Goal: Task Accomplishment & Management: Use online tool/utility

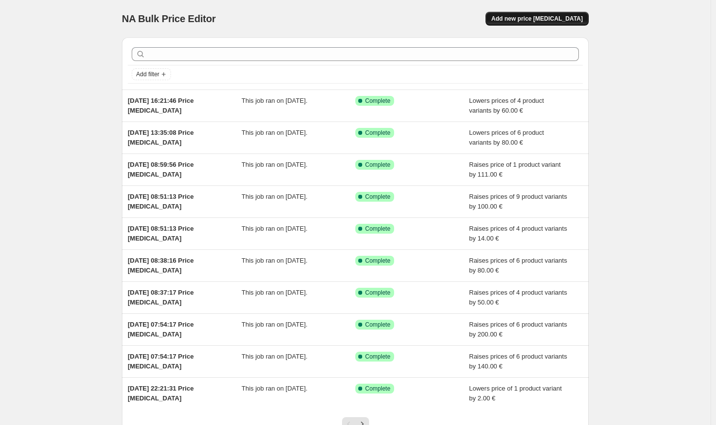
click at [566, 22] on span "Add new price [MEDICAL_DATA]" at bounding box center [537, 19] width 91 height 8
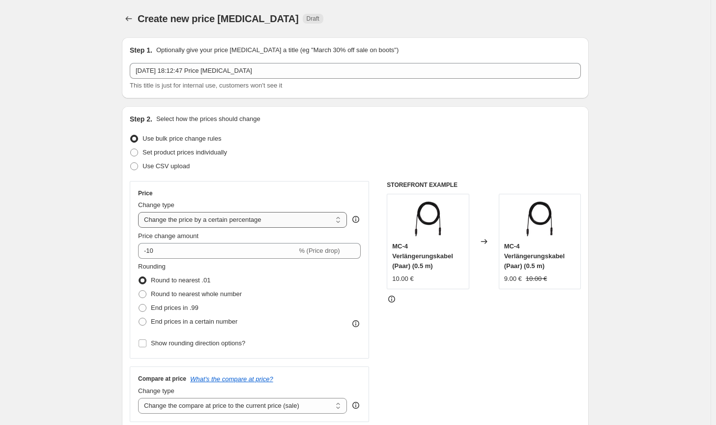
click at [255, 219] on select "Change the price to a certain amount Change the price by a certain amount Chang…" at bounding box center [242, 220] width 209 height 16
select select "by"
click at [140, 212] on select "Change the price to a certain amount Change the price by a certain amount Chang…" at bounding box center [242, 220] width 209 height 16
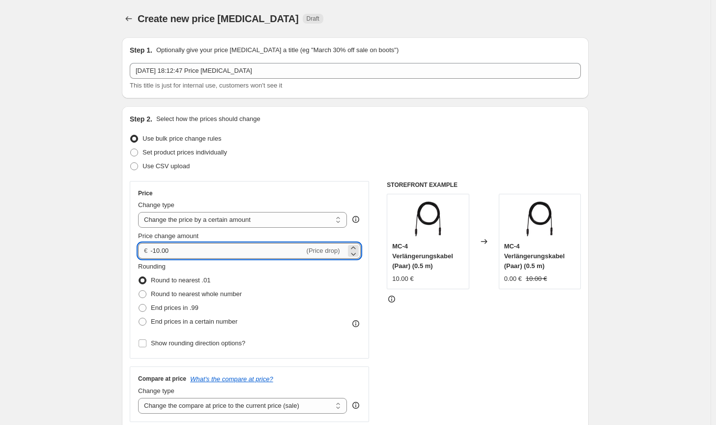
drag, startPoint x: 193, startPoint y: 248, endPoint x: 157, endPoint y: 247, distance: 35.9
click at [157, 247] on input "-10.00" at bounding box center [227, 251] width 154 height 16
type input "-50.00"
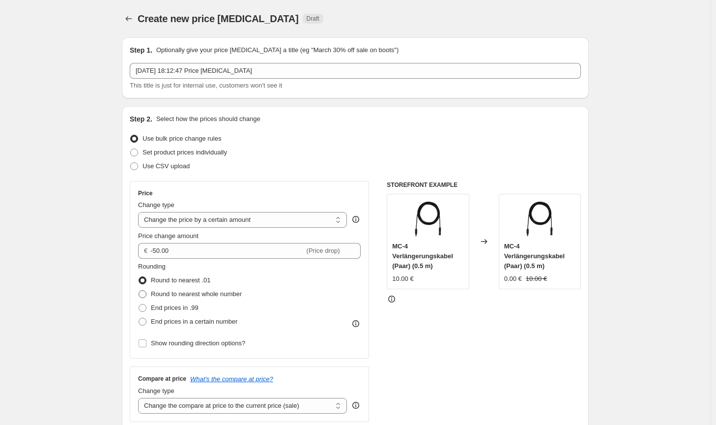
click at [212, 293] on span "Round to nearest whole number" at bounding box center [196, 293] width 91 height 7
click at [139, 290] on input "Round to nearest whole number" at bounding box center [139, 290] width 0 height 0
radio input "true"
click at [282, 403] on select "Change the compare at price to the current price (sale) Change the compare at p…" at bounding box center [242, 406] width 209 height 16
select select "no_change"
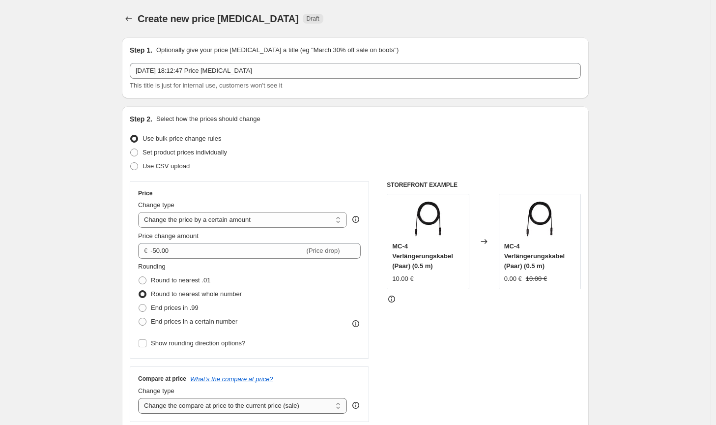
click at [140, 398] on select "Change the compare at price to the current price (sale) Change the compare at p…" at bounding box center [242, 406] width 209 height 16
click at [446, 371] on div "STOREFRONT EXAMPLE MC-4 Verlängerungskabel (Paar) (0.5 m) 10.00 € Changed to MC…" at bounding box center [484, 301] width 194 height 241
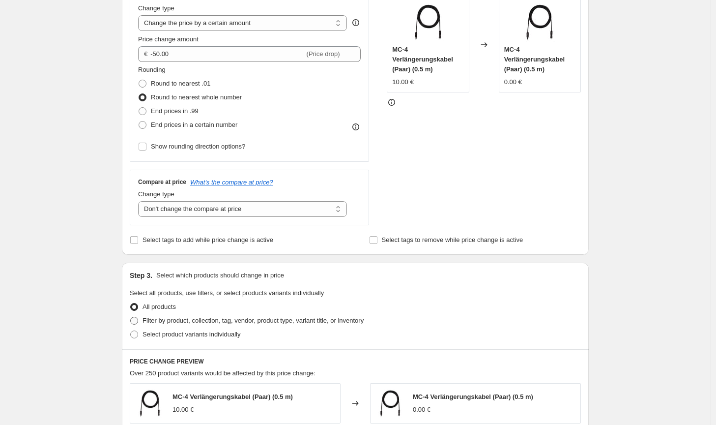
click at [324, 322] on span "Filter by product, collection, tag, vendor, product type, variant title, or inv…" at bounding box center [253, 320] width 221 height 7
click at [131, 317] on input "Filter by product, collection, tag, vendor, product type, variant title, or inv…" at bounding box center [130, 317] width 0 height 0
radio input "true"
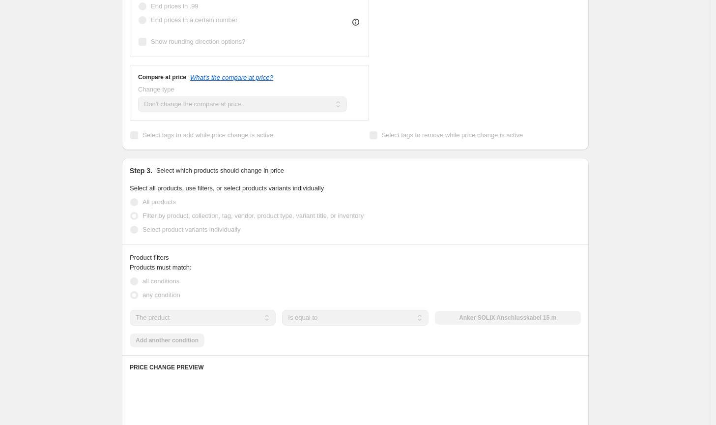
scroll to position [344, 0]
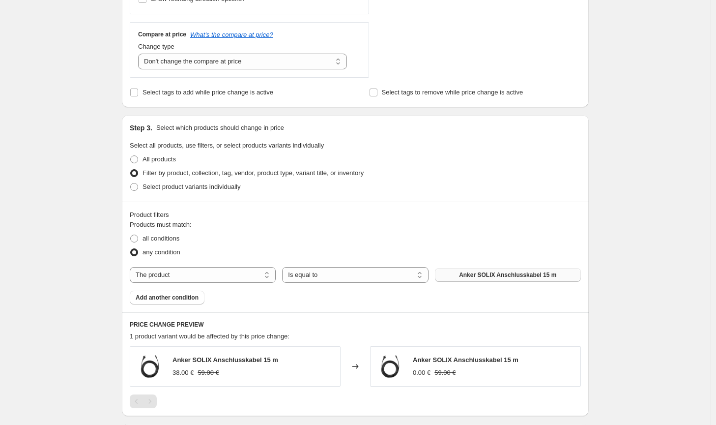
click at [504, 280] on button "Anker SOLIX Anschlusskabel 15 m" at bounding box center [508, 275] width 146 height 14
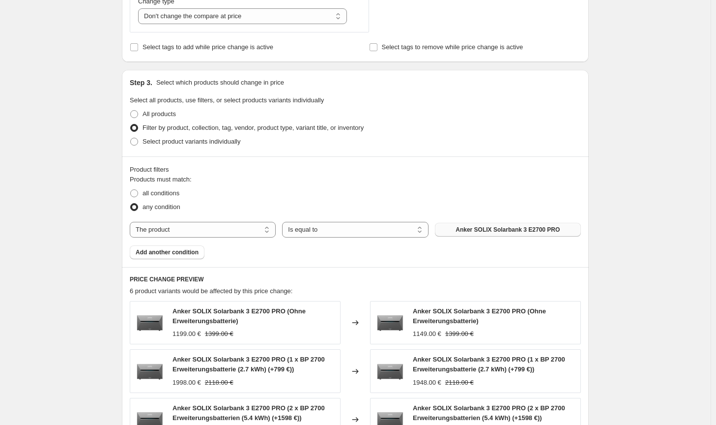
scroll to position [393, 0]
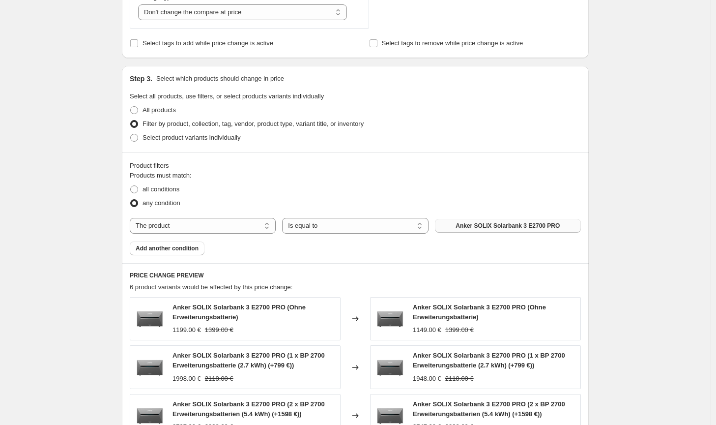
click at [524, 228] on span "Anker SOLIX Solarbank 3 E2700 PRO" at bounding box center [508, 226] width 104 height 8
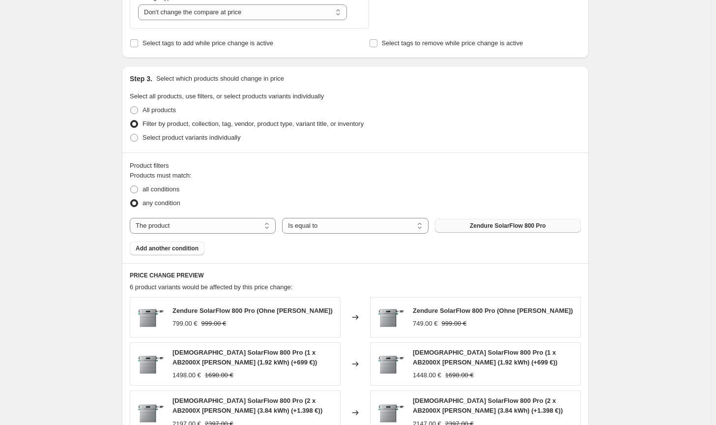
click at [394, 256] on div "Product filters Products must match: all conditions any condition The product T…" at bounding box center [355, 207] width 467 height 111
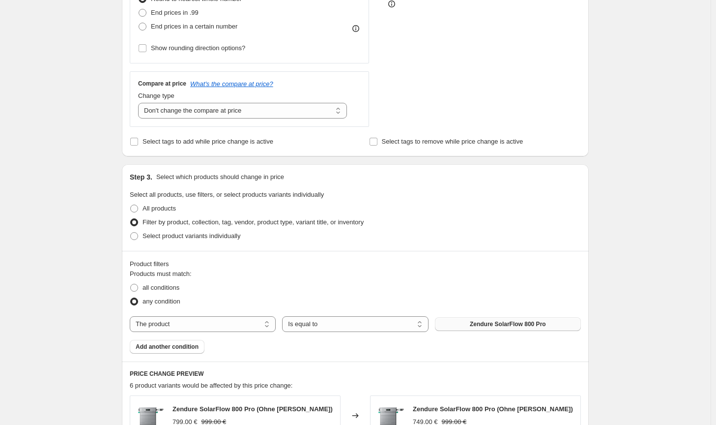
scroll to position [147, 0]
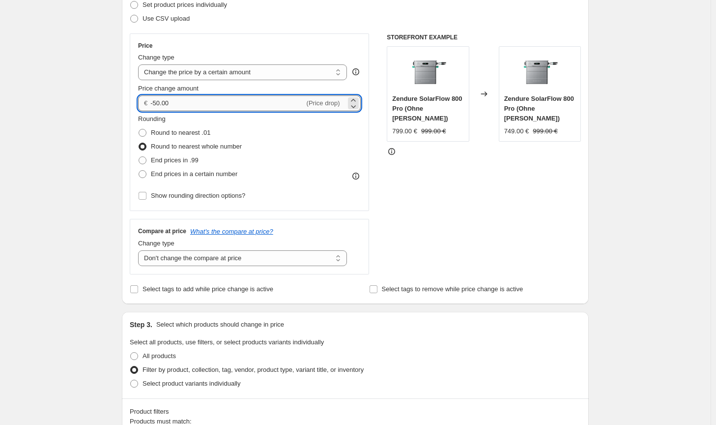
click at [157, 100] on input "-50.00" at bounding box center [227, 103] width 154 height 16
click at [155, 100] on input "-50.00" at bounding box center [227, 103] width 154 height 16
click at [497, 253] on div "STOREFRONT EXAMPLE Zendure SolarFlow 800 Pro (Ohne [PERSON_NAME]) 799.00 € 999.…" at bounding box center [484, 153] width 194 height 241
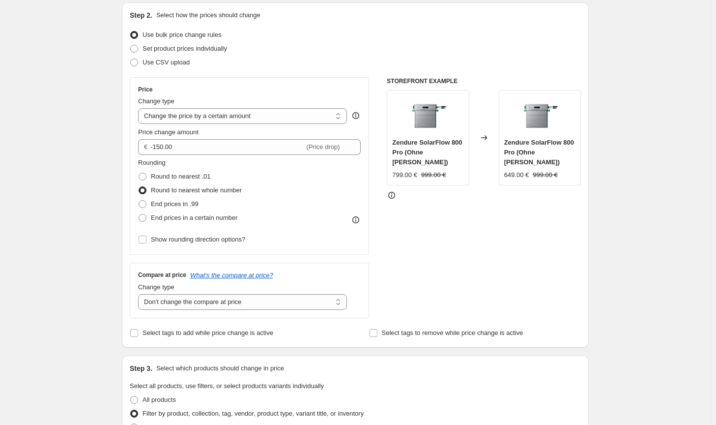
scroll to position [98, 0]
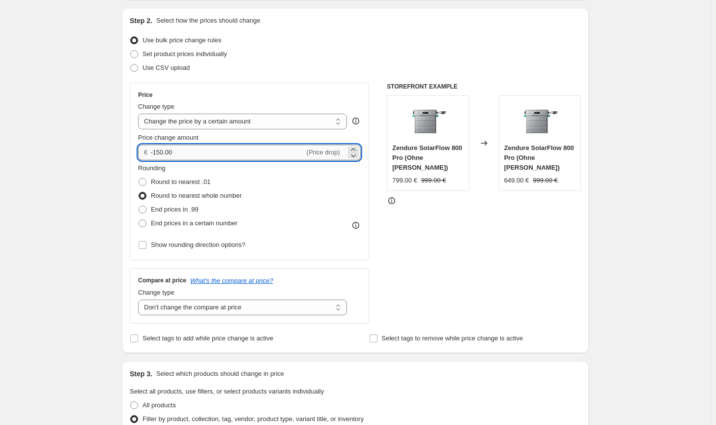
click at [161, 152] on input "-150.00" at bounding box center [227, 153] width 154 height 16
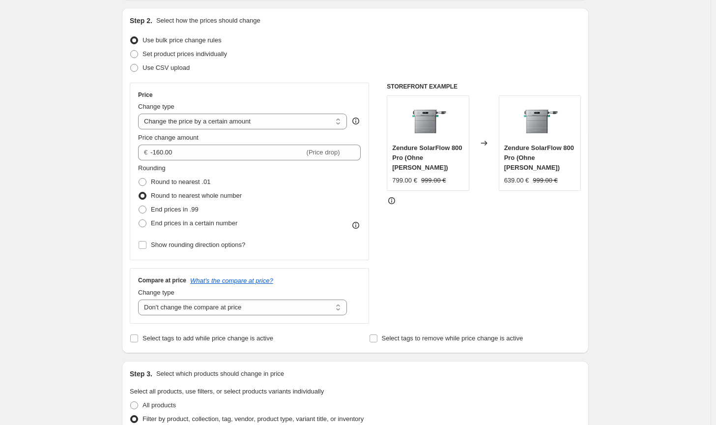
click at [505, 250] on div "STOREFRONT EXAMPLE Zendure SolarFlow 800 Pro (Ohne [PERSON_NAME]) 799.00 € 999.…" at bounding box center [484, 203] width 194 height 241
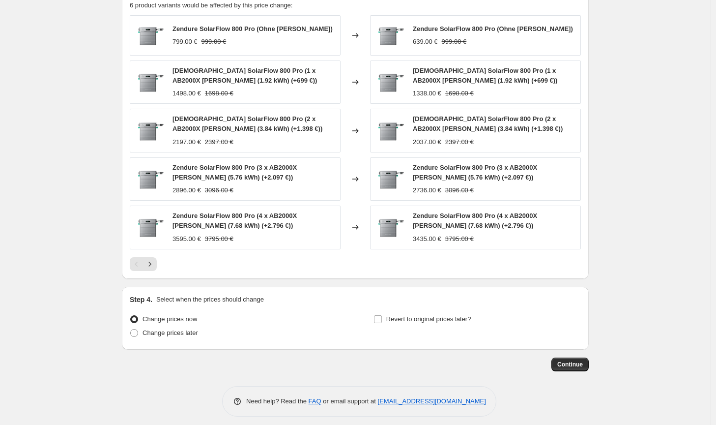
scroll to position [680, 0]
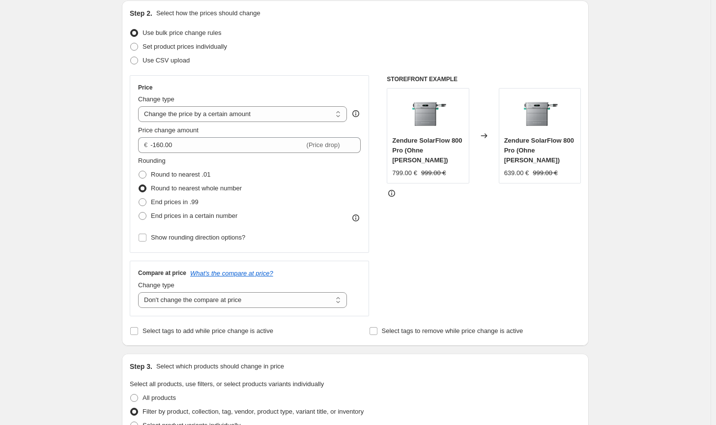
scroll to position [41, 0]
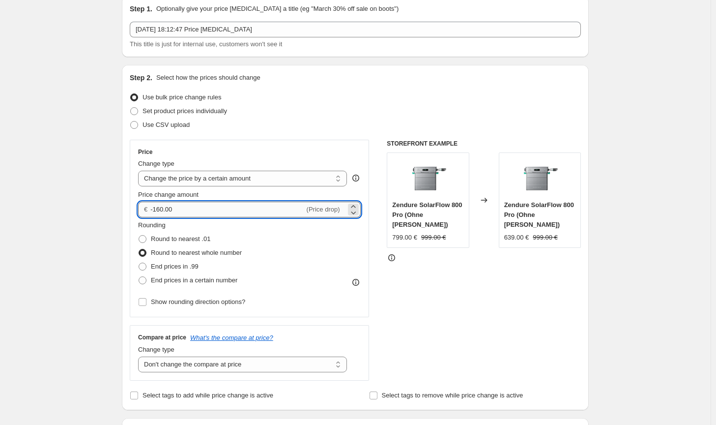
click at [158, 206] on input "-160.00" at bounding box center [227, 210] width 154 height 16
type input "-140.00"
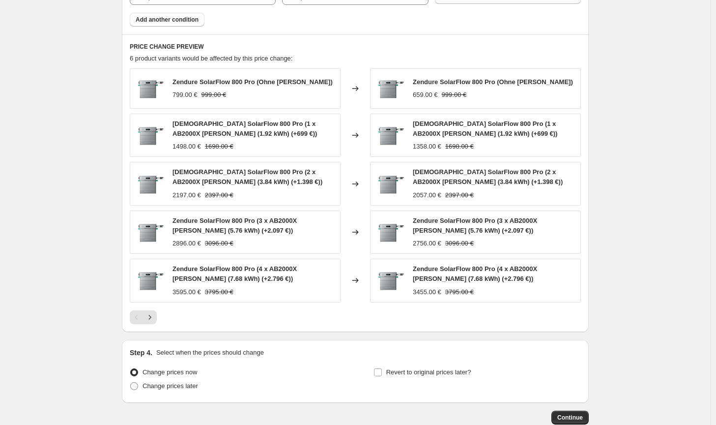
scroll to position [680, 0]
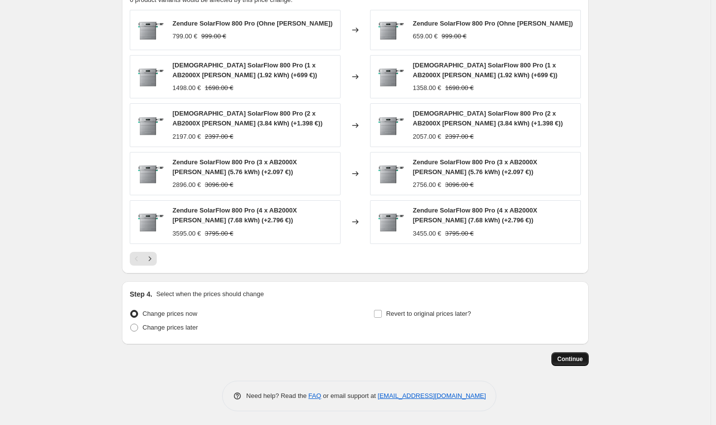
click at [587, 357] on button "Continue" at bounding box center [569, 359] width 37 height 14
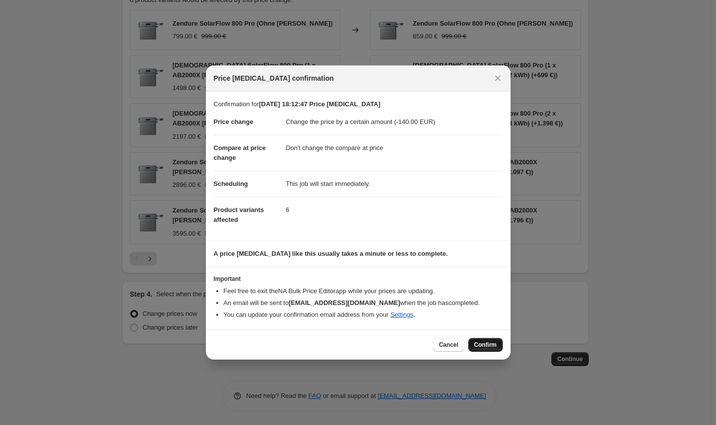
click at [486, 343] on span "Confirm" at bounding box center [485, 345] width 23 height 8
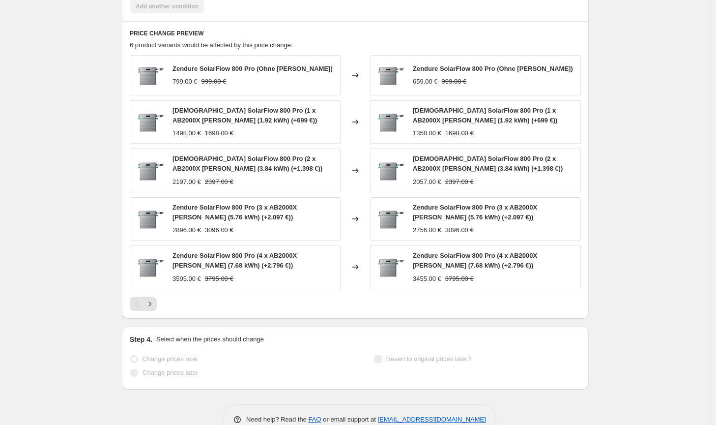
select select "by"
select select "no_change"
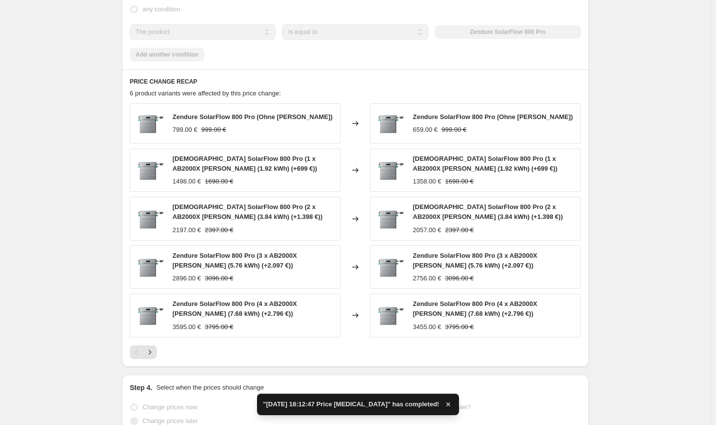
scroll to position [0, 0]
